Goal: Transaction & Acquisition: Book appointment/travel/reservation

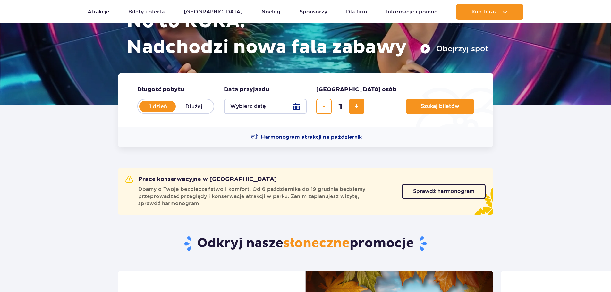
click at [235, 104] on button "Wybierz datę" at bounding box center [265, 106] width 83 height 15
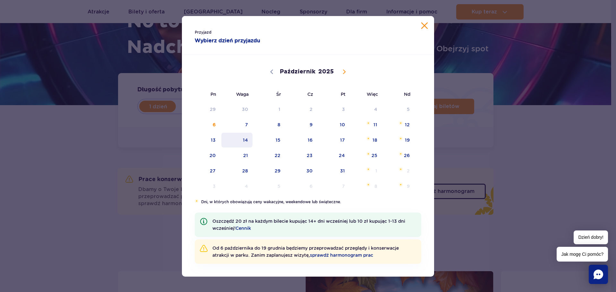
click at [239, 142] on span "14" at bounding box center [237, 140] width 32 height 15
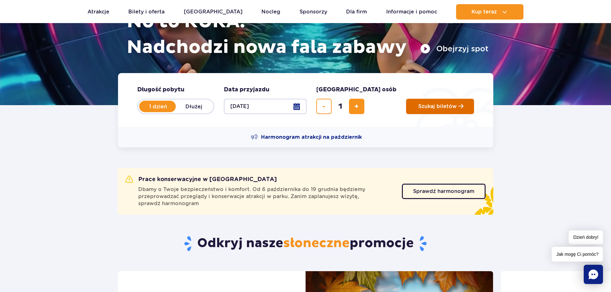
click at [418, 107] on span "Szukaj biletów" at bounding box center [437, 107] width 38 height 6
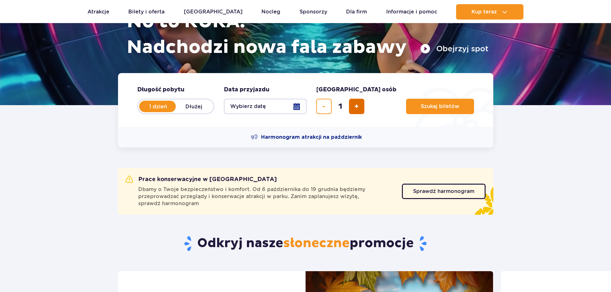
click at [357, 112] on button "dodaj bilet" at bounding box center [356, 106] width 15 height 15
type input "2"
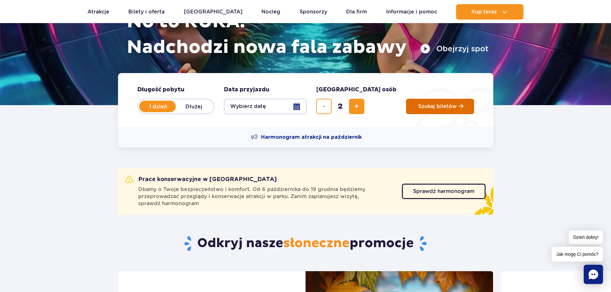
click at [406, 107] on button "Szukaj biletów" at bounding box center [440, 106] width 68 height 15
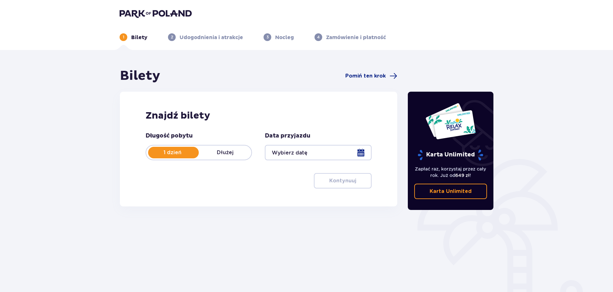
click at [278, 149] on div at bounding box center [318, 152] width 106 height 15
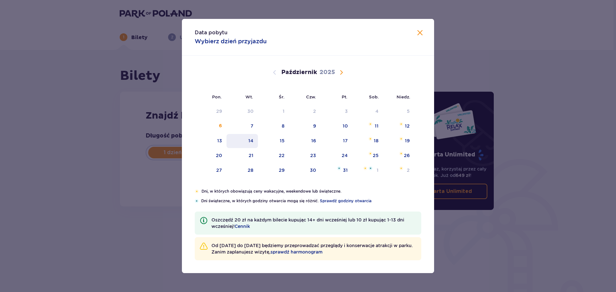
click at [247, 137] on div "14" at bounding box center [242, 141] width 32 height 14
type input "[DATE]"
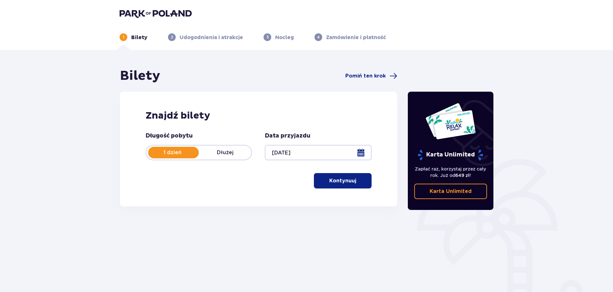
click at [342, 180] on p "Kontynuuj" at bounding box center [342, 180] width 27 height 7
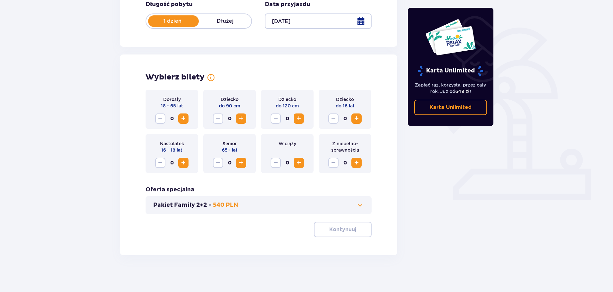
scroll to position [133, 0]
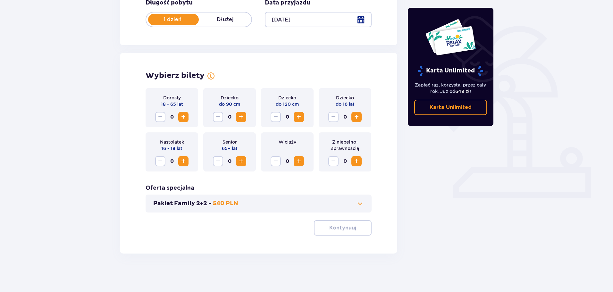
click at [188, 162] on div "Nastolatek 16 - 18 lat 0" at bounding box center [172, 151] width 53 height 39
click at [187, 162] on span "Zwiększ" at bounding box center [184, 161] width 8 height 8
click at [333, 226] on p "Kontynuuj" at bounding box center [342, 227] width 27 height 7
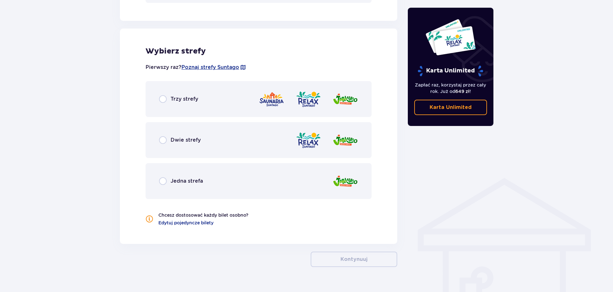
scroll to position [356, 0]
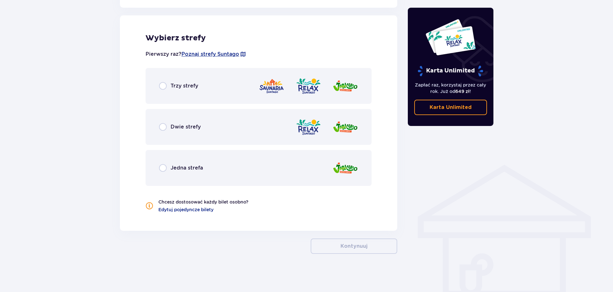
click at [190, 91] on div "Trzy strefy" at bounding box center [259, 86] width 226 height 36
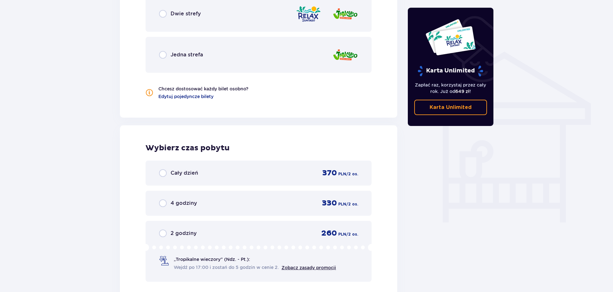
scroll to position [533, 0]
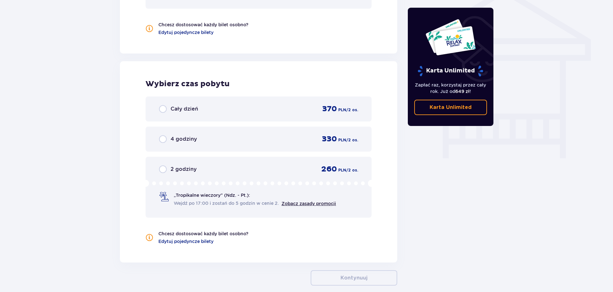
click at [207, 111] on div "Cały dzień 370 PLN / 2 os." at bounding box center [258, 109] width 199 height 10
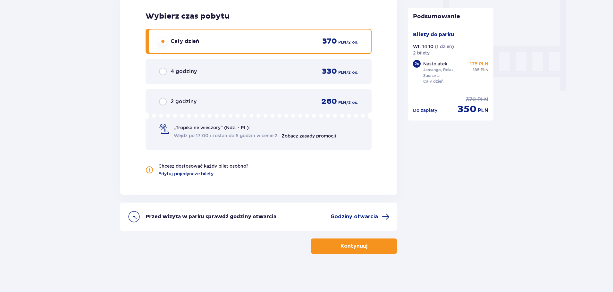
scroll to position [601, 0]
